Goal: Browse casually: Explore the website without a specific task or goal

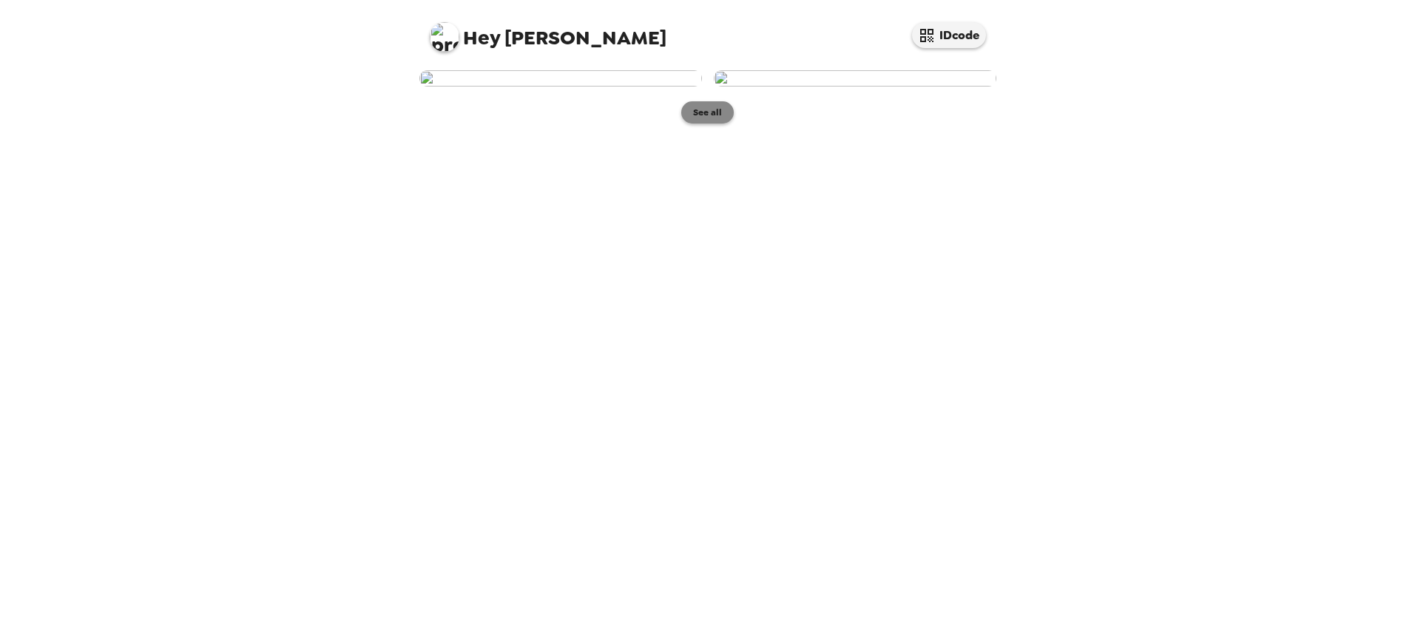
click at [700, 123] on button "See all" at bounding box center [707, 112] width 53 height 22
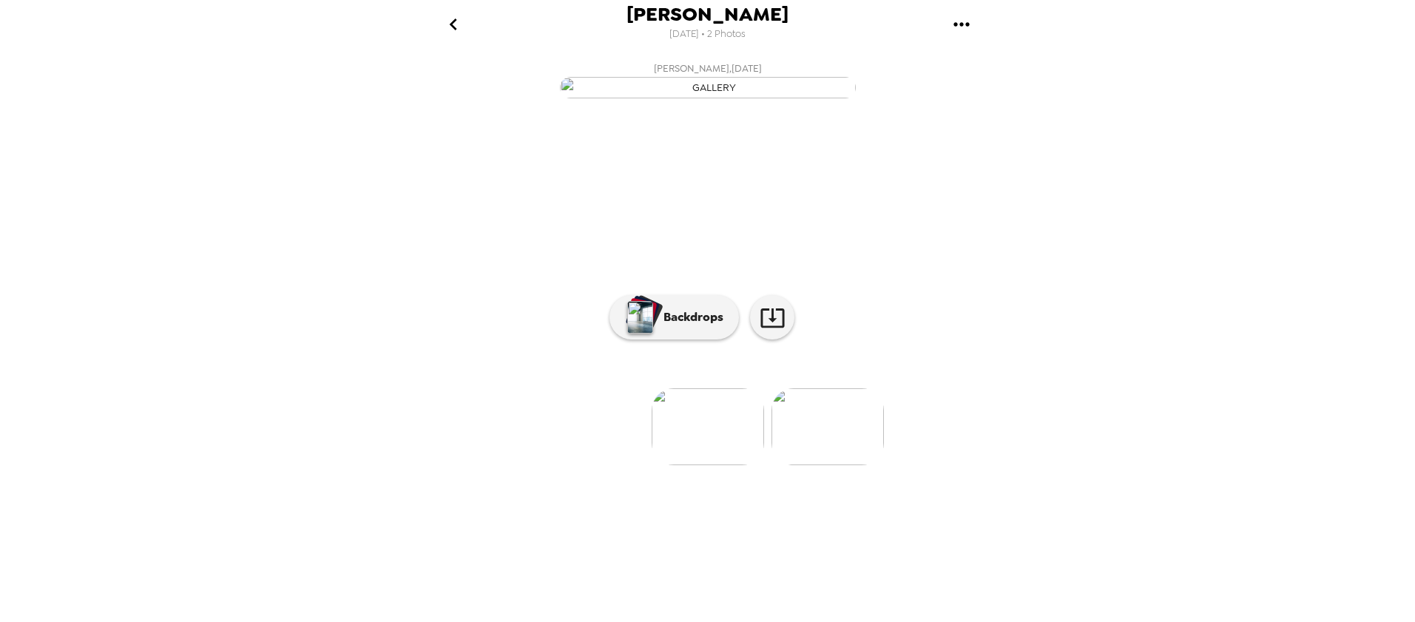
scroll to position [18, 0]
click at [687, 326] on p "Backdrops" at bounding box center [689, 317] width 67 height 18
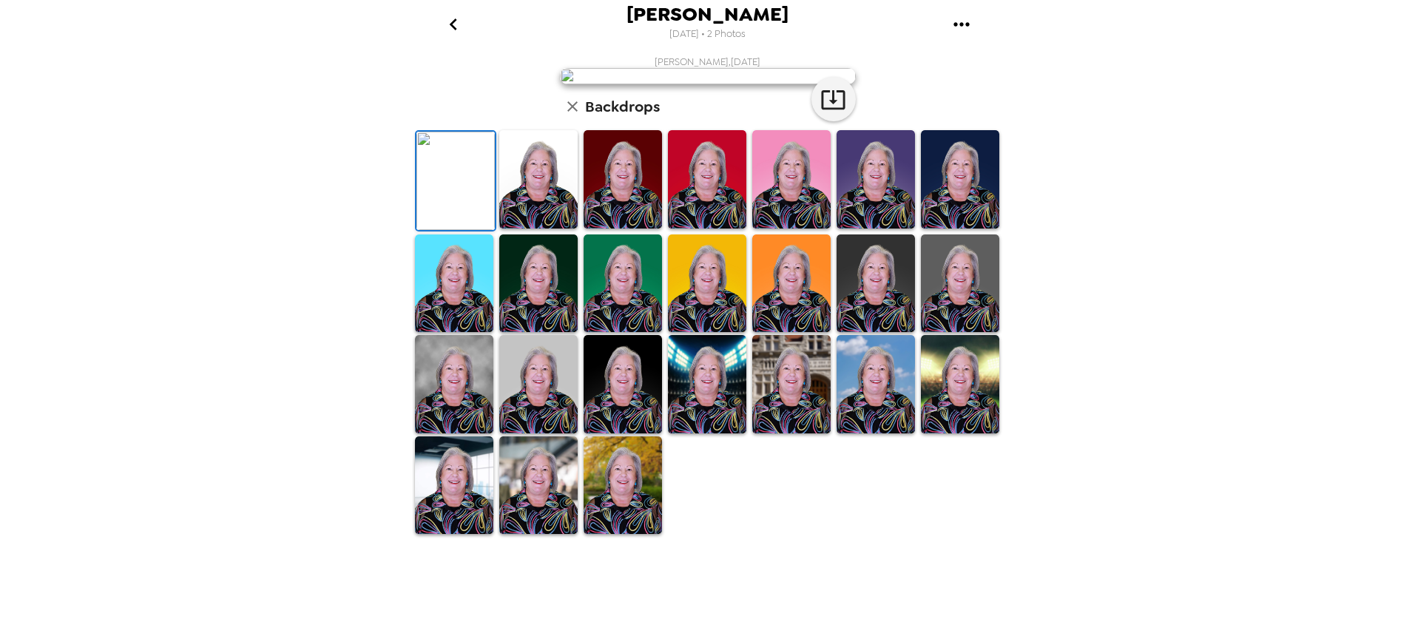
scroll to position [268, 0]
click at [468, 433] on img at bounding box center [454, 384] width 78 height 98
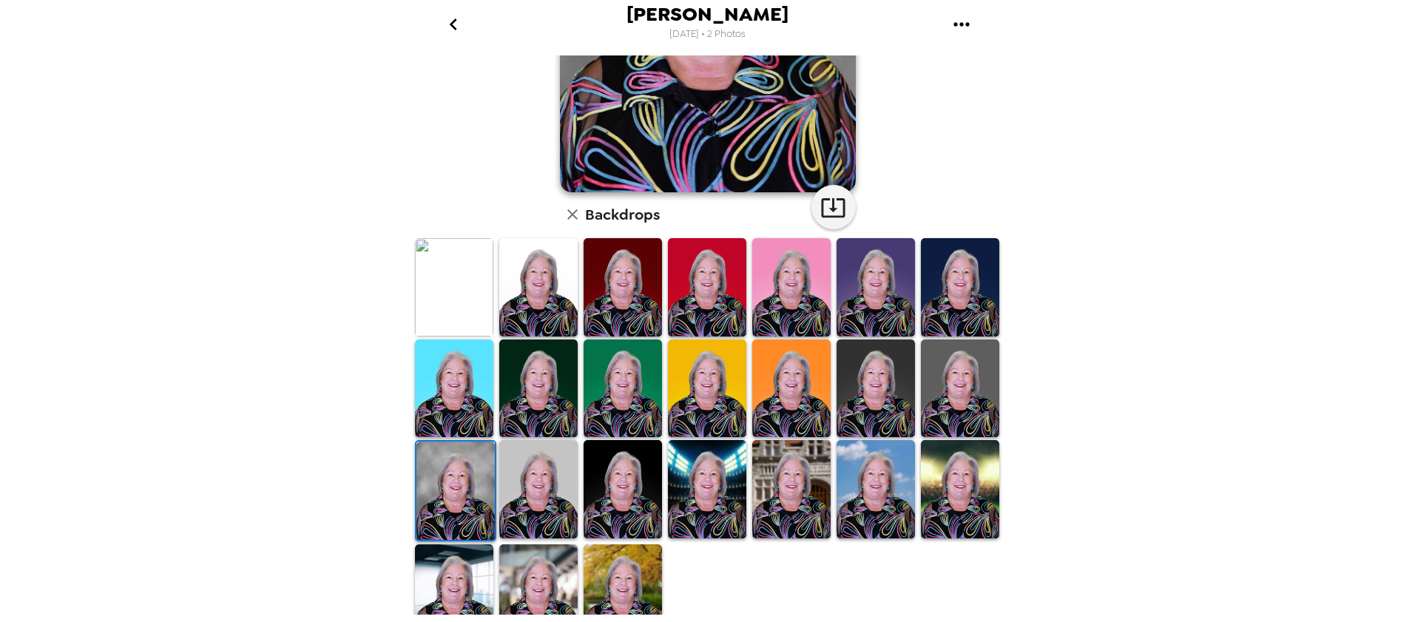
scroll to position [250, 0]
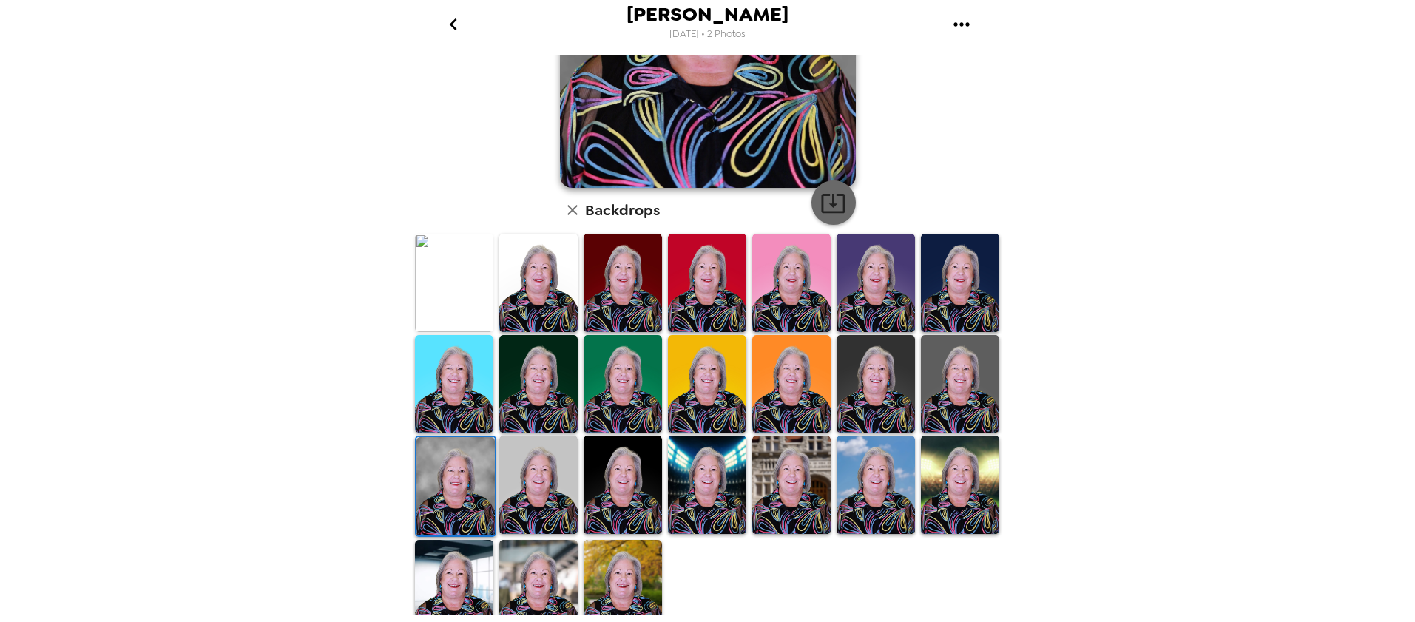
click at [826, 205] on icon "button" at bounding box center [833, 203] width 26 height 26
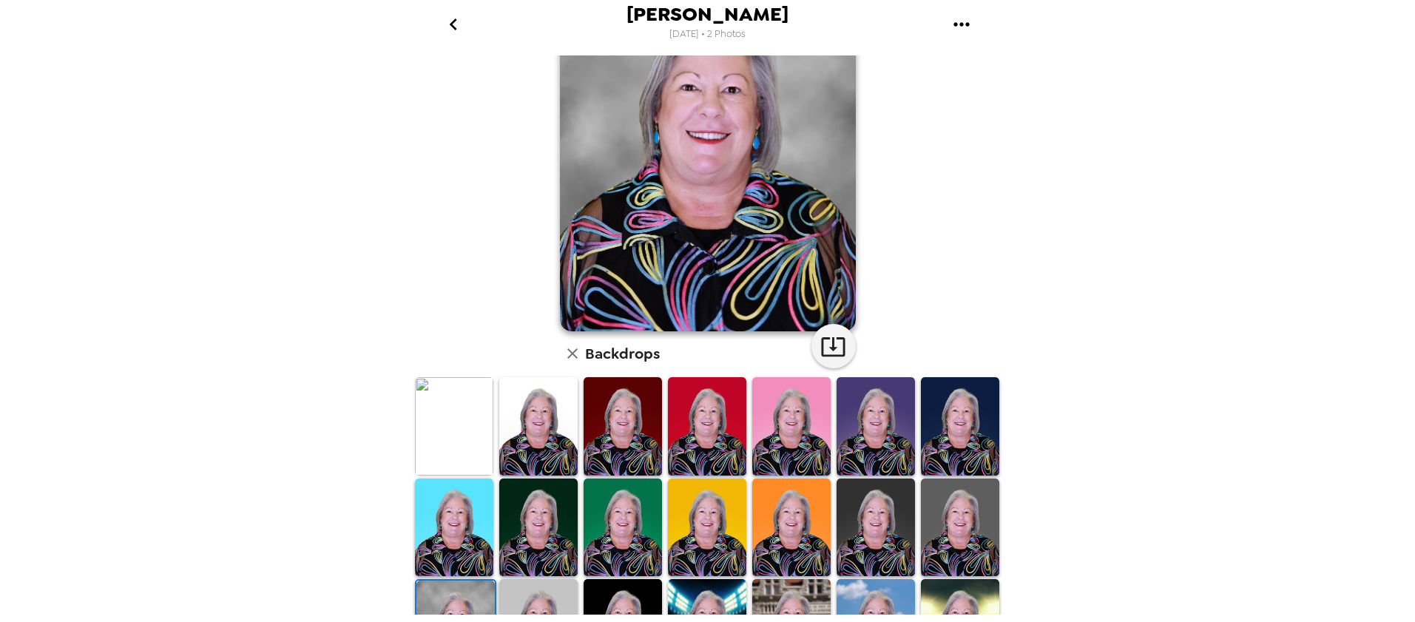
scroll to position [0, 0]
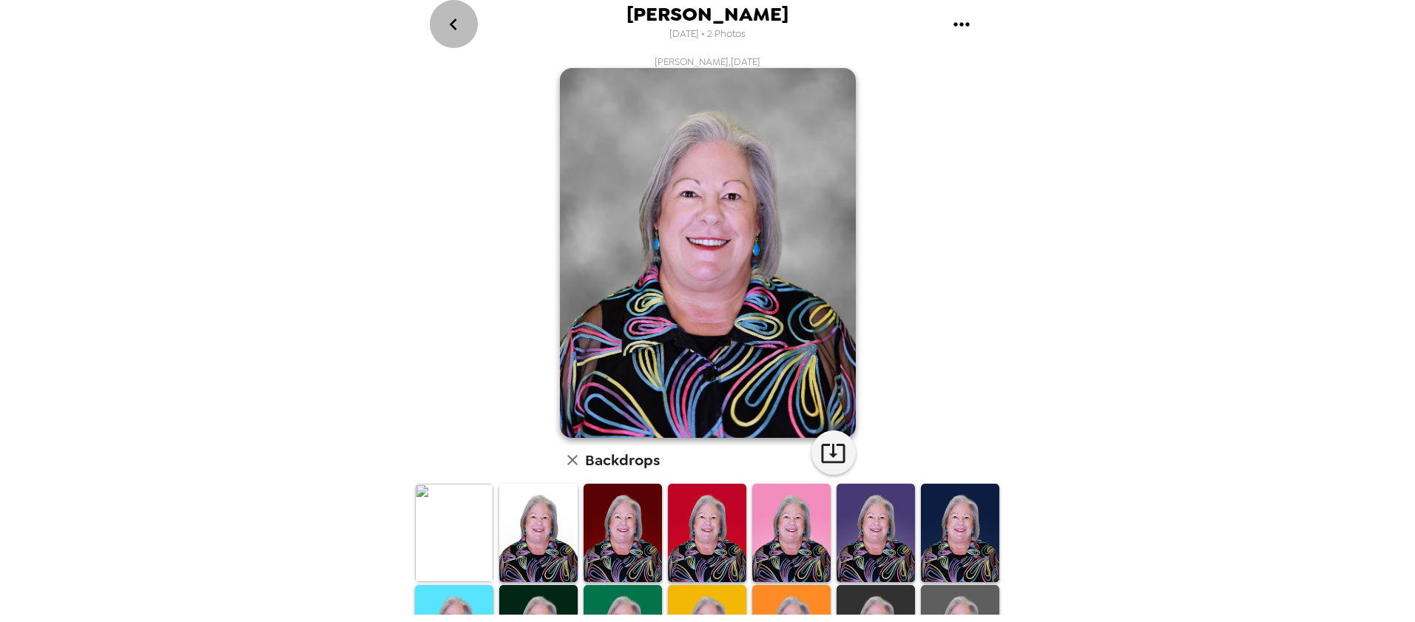
click at [453, 21] on icon "go back" at bounding box center [453, 24] width 7 height 12
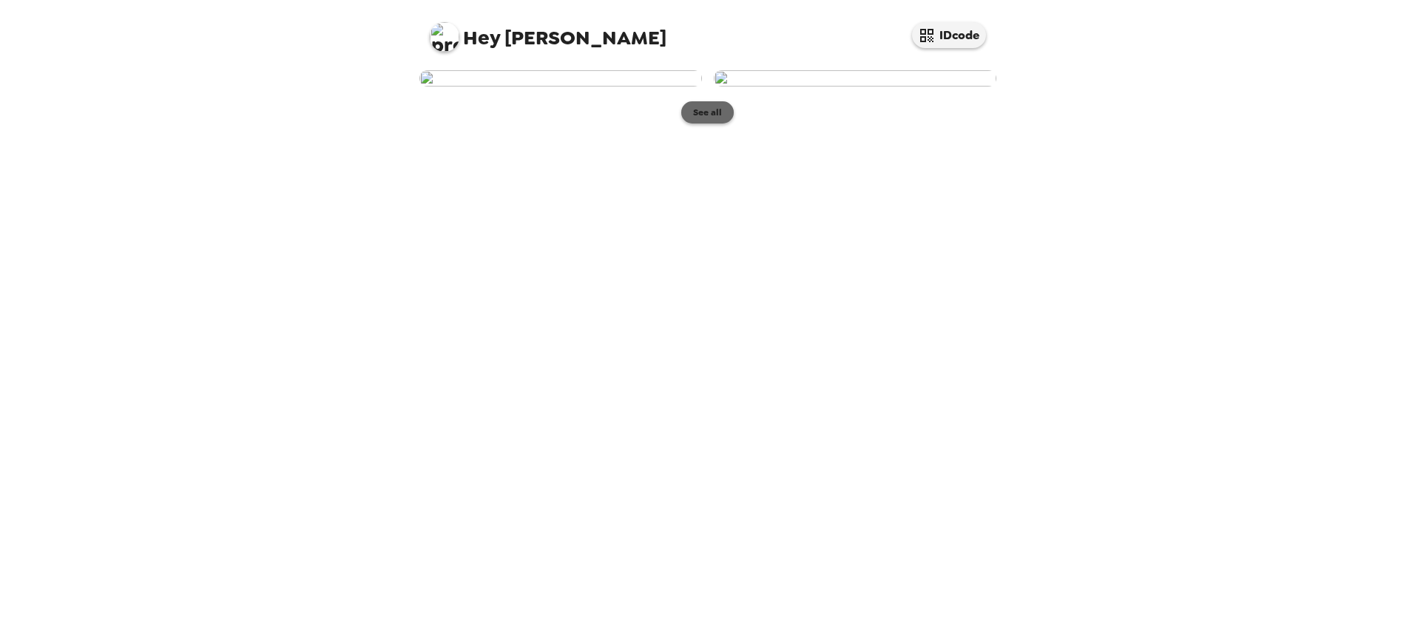
click at [709, 123] on button "See all" at bounding box center [707, 112] width 53 height 22
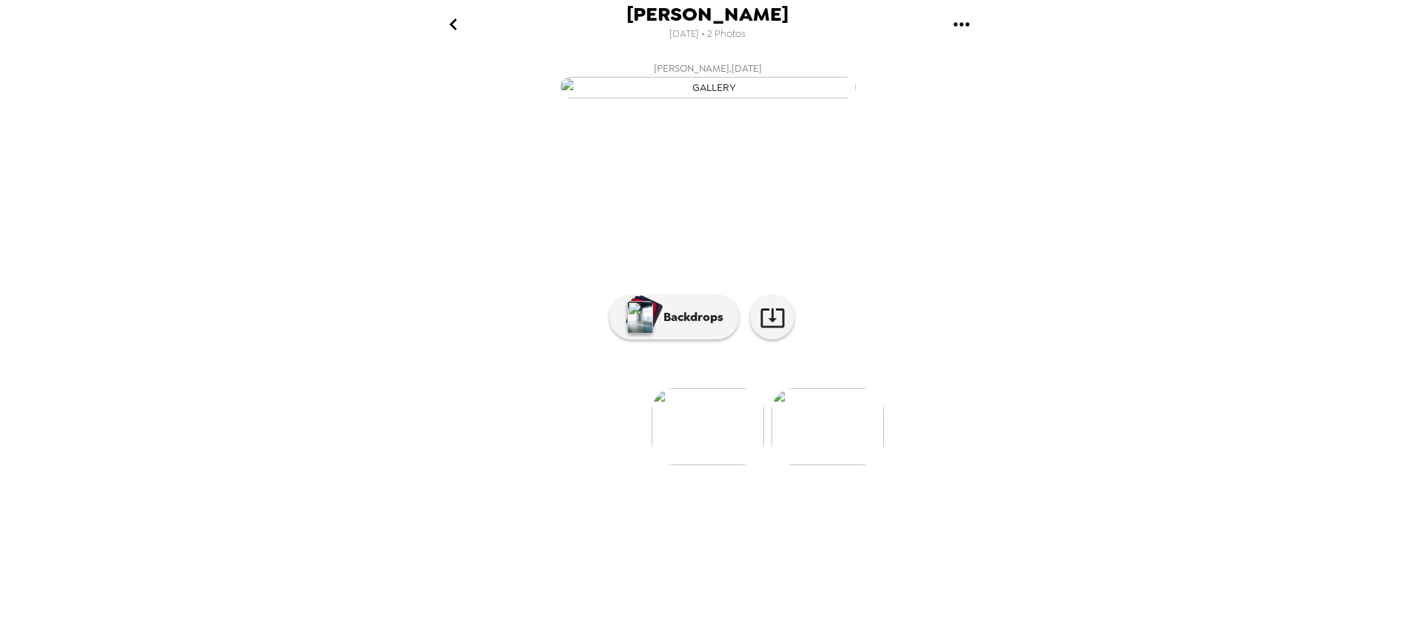
scroll to position [18, 0]
click at [832, 465] on img at bounding box center [827, 426] width 112 height 77
click at [706, 326] on p "Backdrops" at bounding box center [689, 317] width 67 height 18
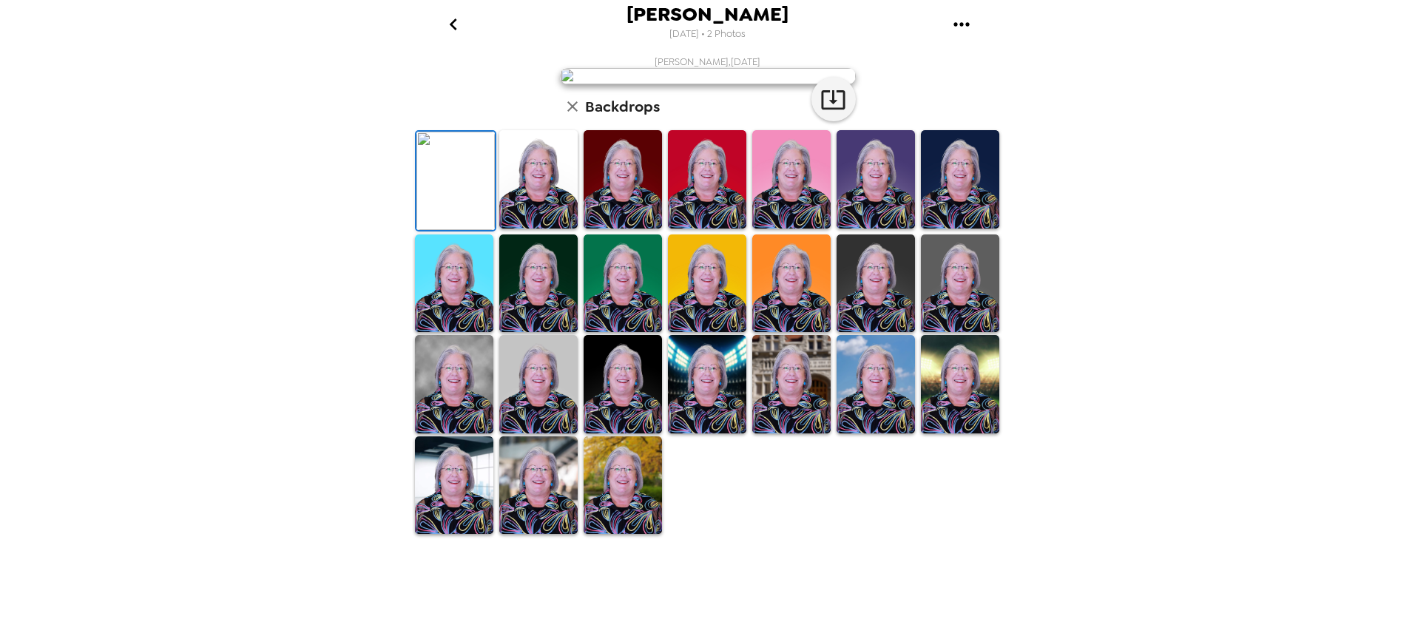
scroll to position [268, 0]
click at [466, 433] on img at bounding box center [454, 384] width 78 height 98
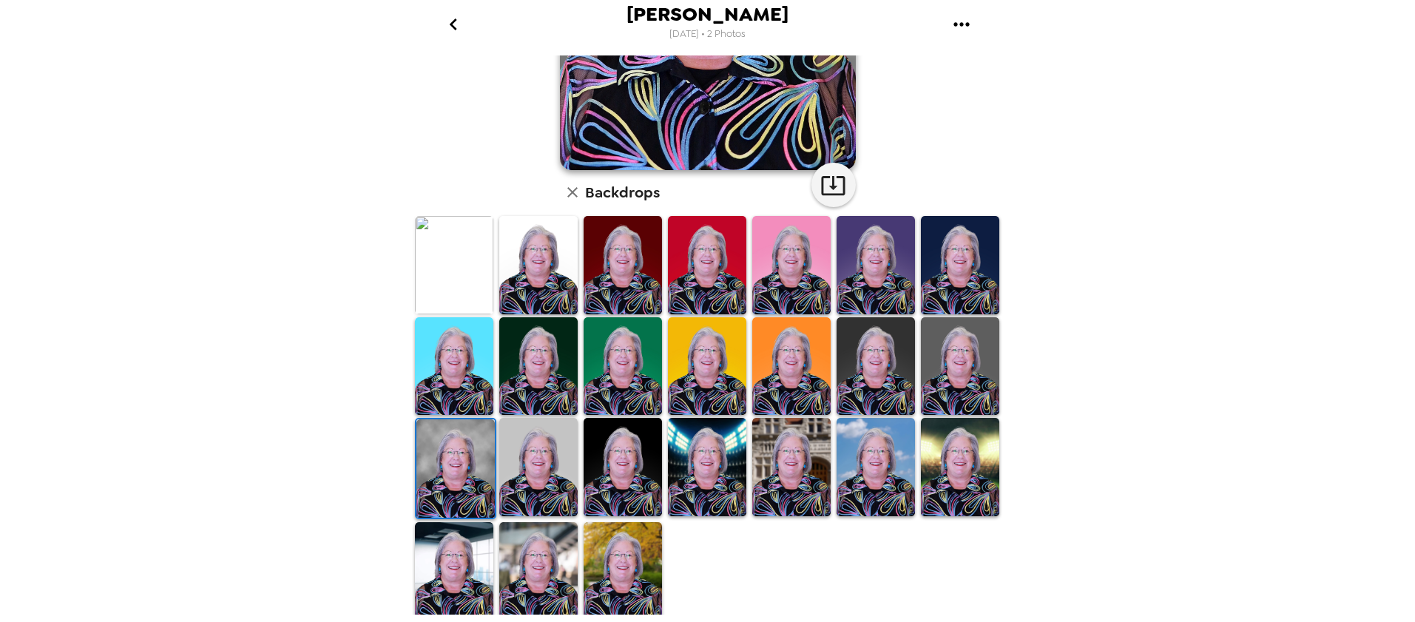
scroll to position [265, 0]
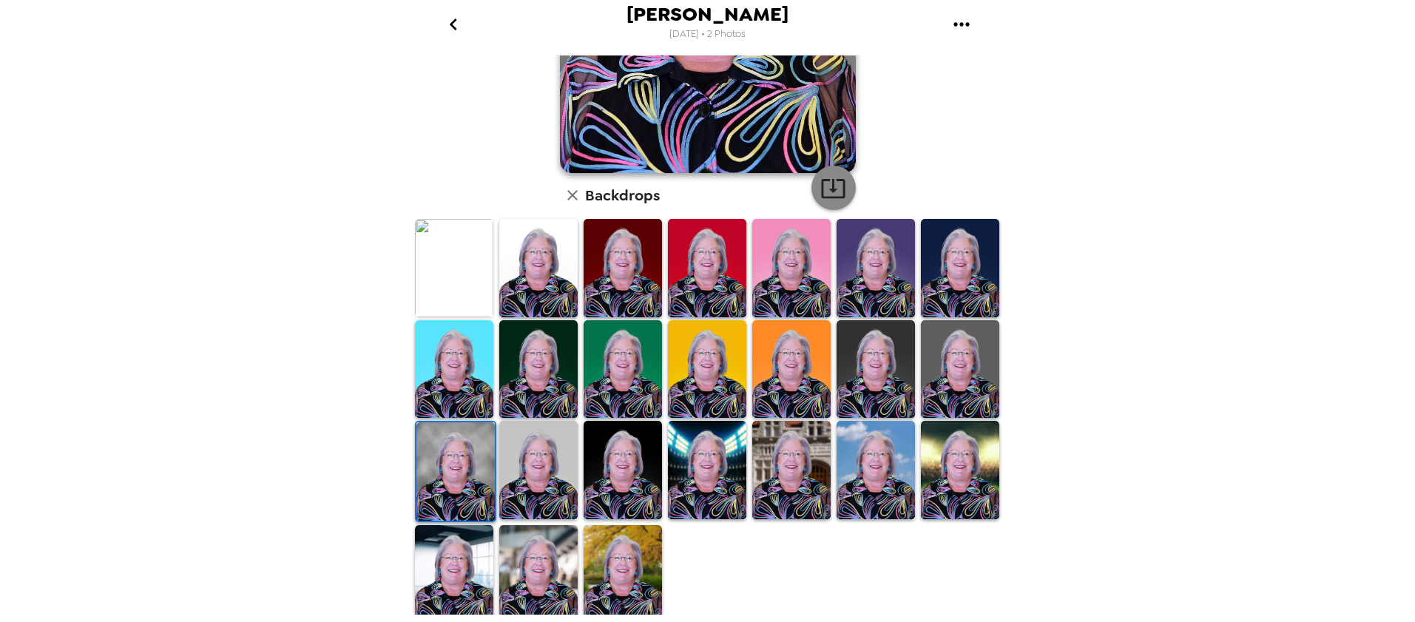
click at [826, 186] on icon "button" at bounding box center [833, 188] width 26 height 26
